Goal: Book appointment/travel/reservation

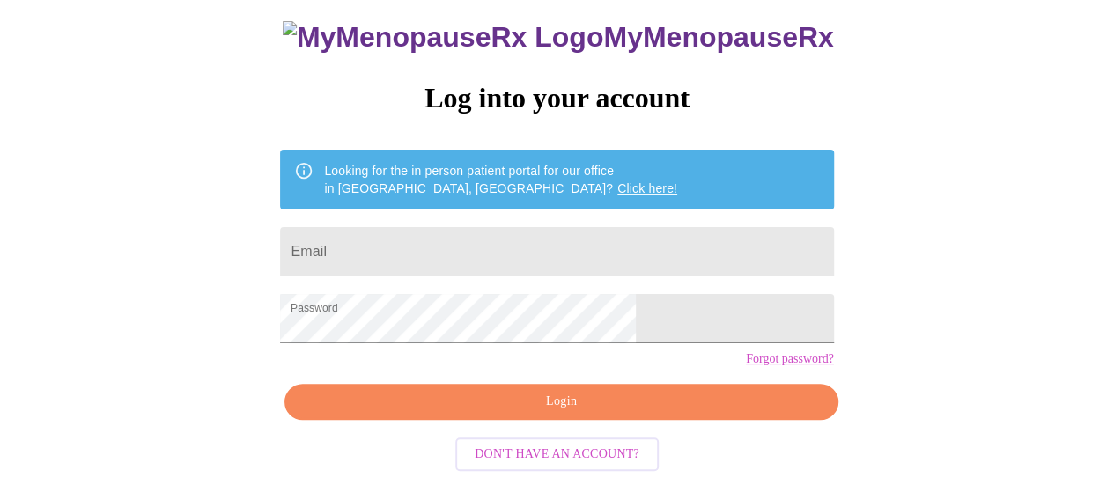
scroll to position [135, 0]
click at [516, 227] on input "Email" at bounding box center [556, 251] width 553 height 49
type input "[EMAIL_ADDRESS][DOMAIN_NAME]"
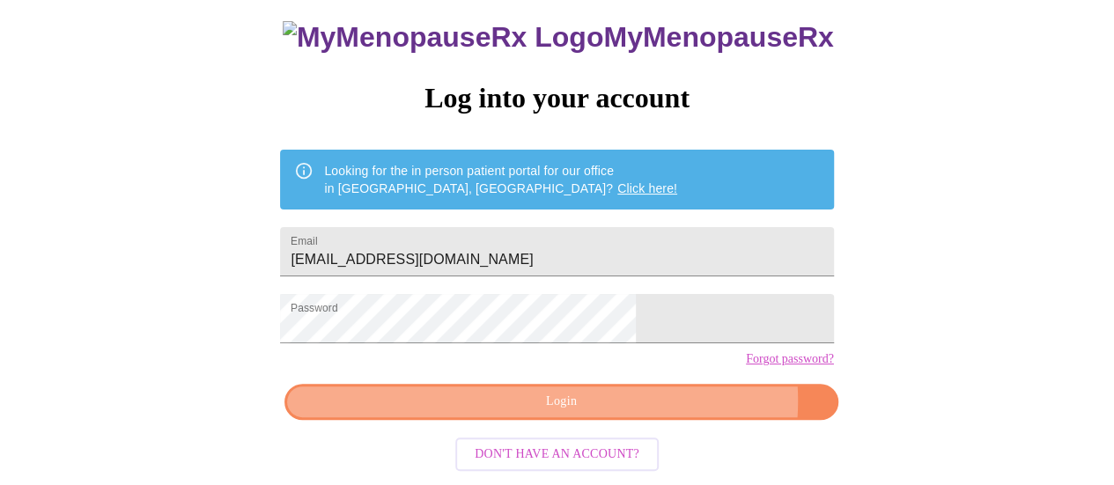
click at [640, 407] on span "Login" at bounding box center [561, 402] width 512 height 22
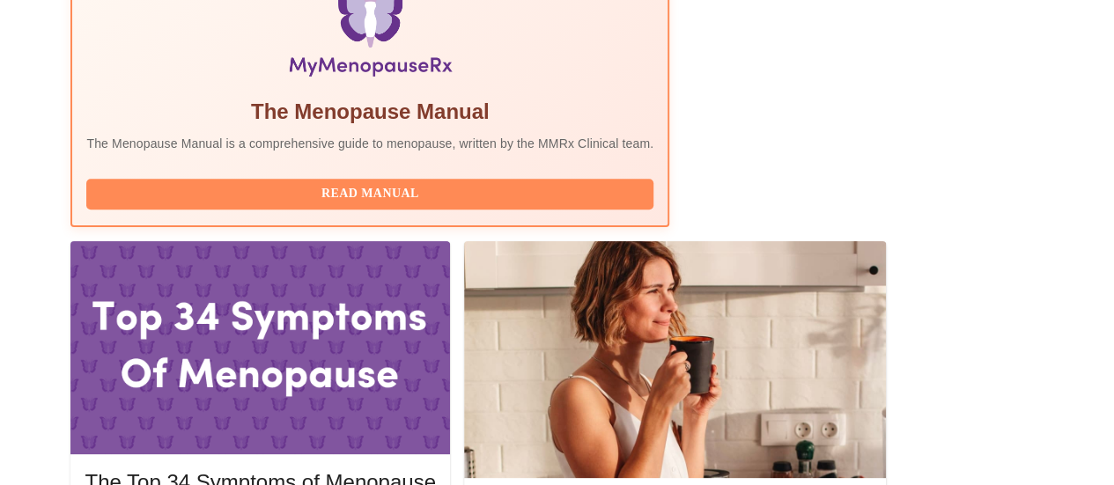
scroll to position [645, 0]
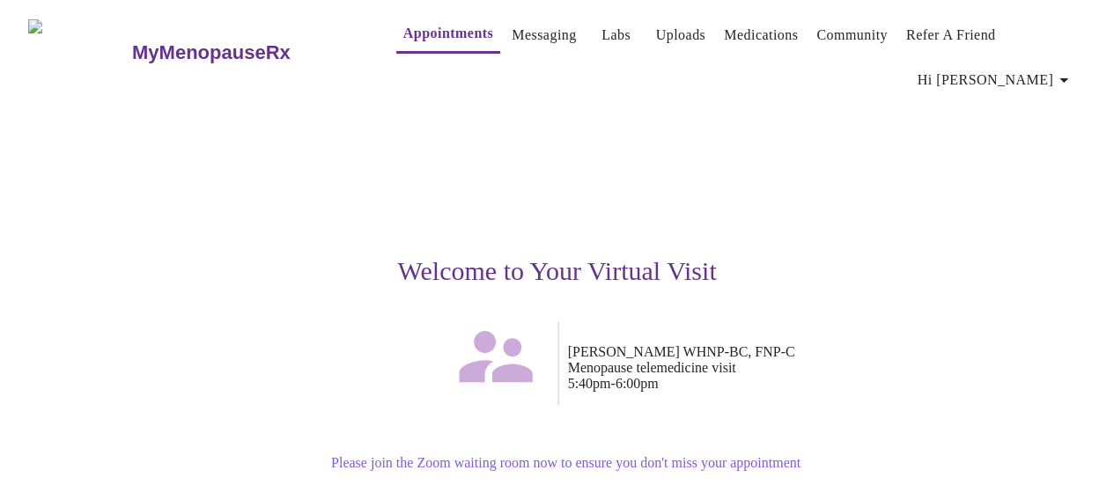
drag, startPoint x: 938, startPoint y: 236, endPoint x: 1126, endPoint y: 129, distance: 216.9
click at [1113, 129] on html "MyMenopauseRx Appointments Messaging Labs Uploads Medications Community Refer a…" at bounding box center [557, 371] width 1114 height 742
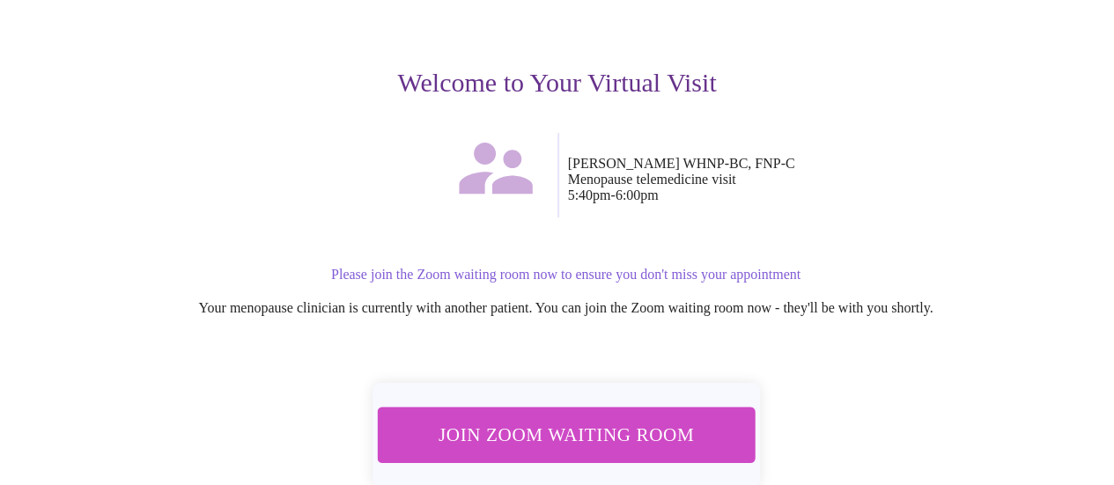
scroll to position [229, 0]
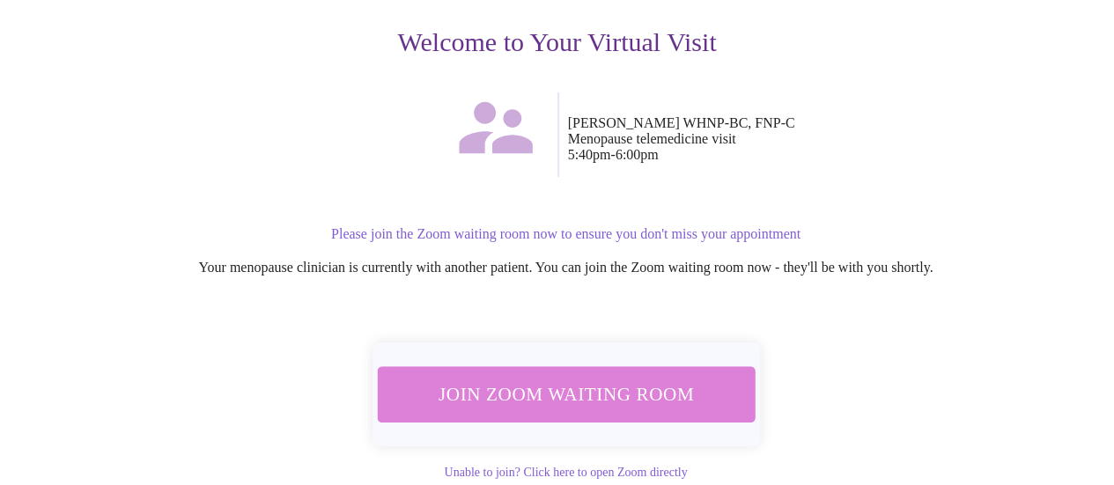
drag, startPoint x: 702, startPoint y: 354, endPoint x: 720, endPoint y: 369, distance: 23.8
click at [720, 369] on button "Join Zoom Waiting Room" at bounding box center [566, 393] width 378 height 55
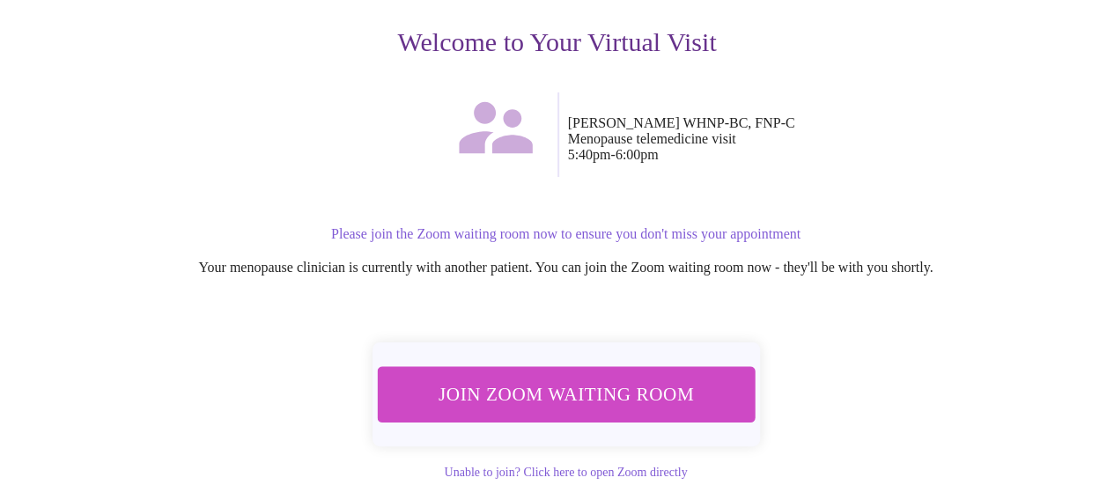
click at [571, 378] on span "Join Zoom Waiting Room" at bounding box center [565, 394] width 341 height 33
